Goal: Transaction & Acquisition: Purchase product/service

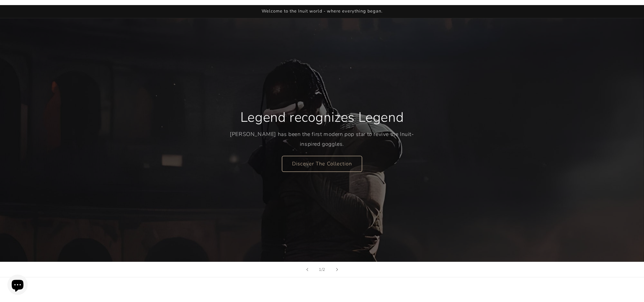
scroll to position [34, 0]
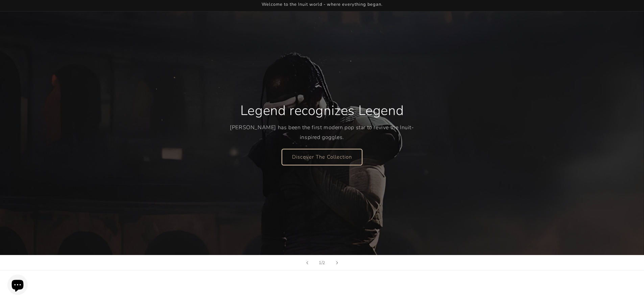
click at [324, 160] on link "Discover The Collection" at bounding box center [322, 157] width 80 height 16
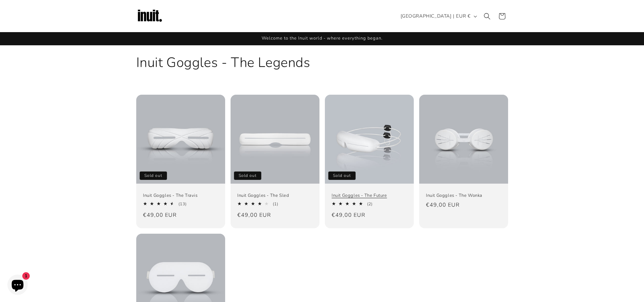
click at [363, 193] on link "Inuit Goggles - The Future" at bounding box center [368, 196] width 75 height 6
